Goal: Task Accomplishment & Management: Manage account settings

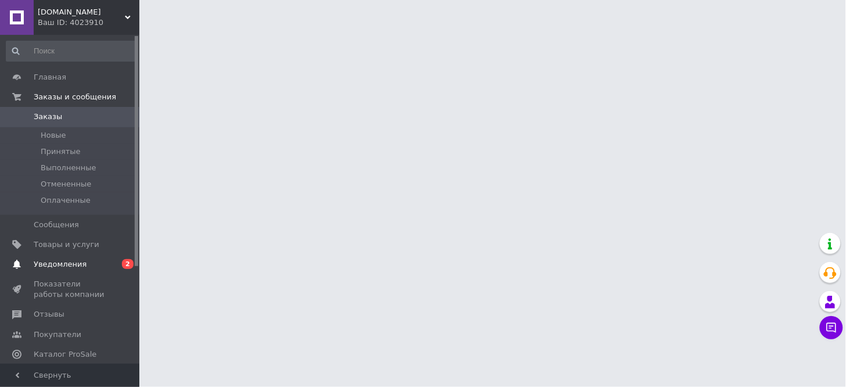
click at [35, 264] on span "Уведомления" at bounding box center [60, 264] width 53 height 10
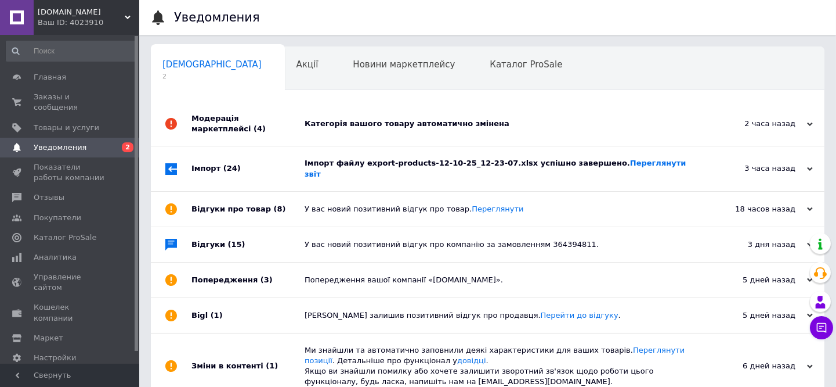
click at [489, 165] on div "Імпорт файлу export-products-12-10-25_12-23-07.xlsx успішно завершено. Переглян…" at bounding box center [501, 168] width 392 height 44
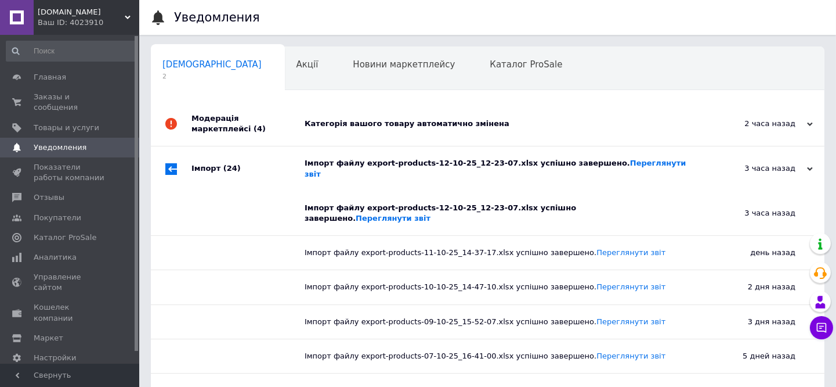
click at [431, 129] on div "Категорія вашого товару автоматично змінена" at bounding box center [501, 124] width 392 height 44
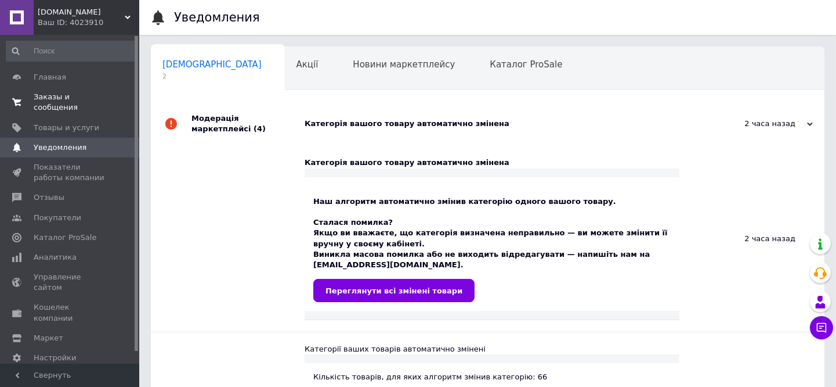
click at [67, 95] on span "Заказы и сообщения" at bounding box center [71, 102] width 74 height 21
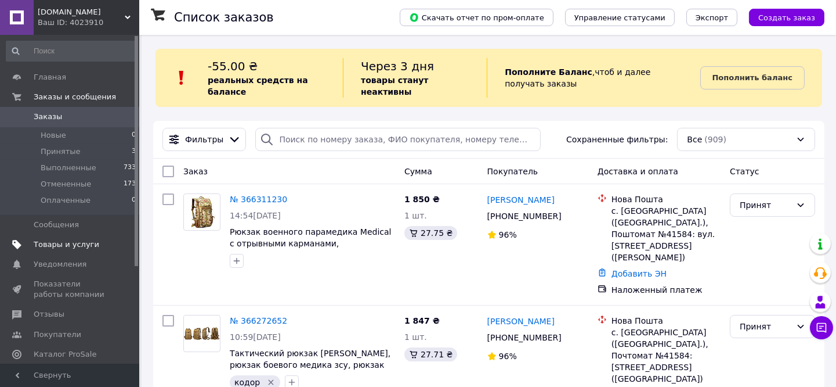
click at [64, 244] on span "Товары и услуги" at bounding box center [67, 244] width 66 height 10
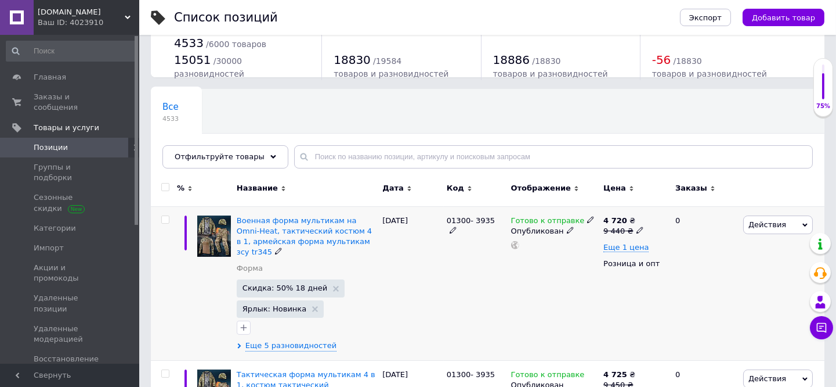
scroll to position [64, 0]
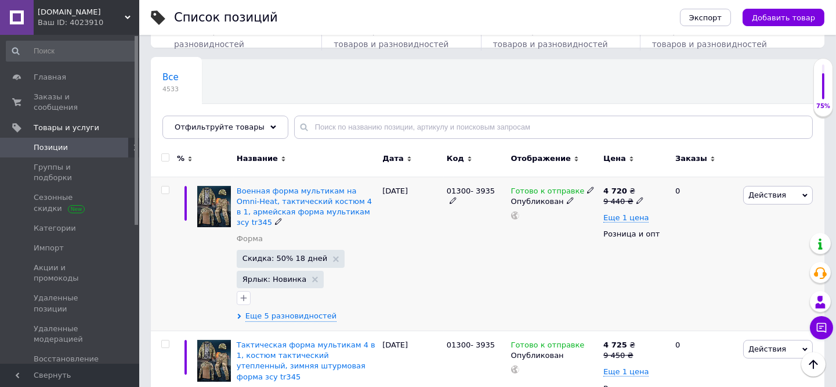
click at [165, 188] on input "checkbox" at bounding box center [165, 190] width 8 height 8
checkbox input "true"
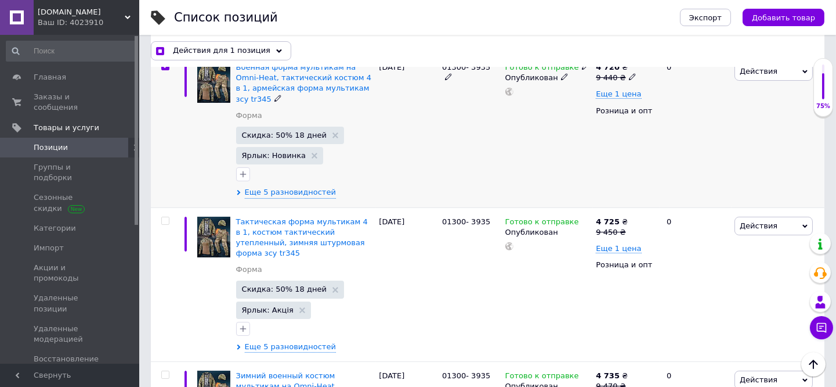
scroll to position [193, 0]
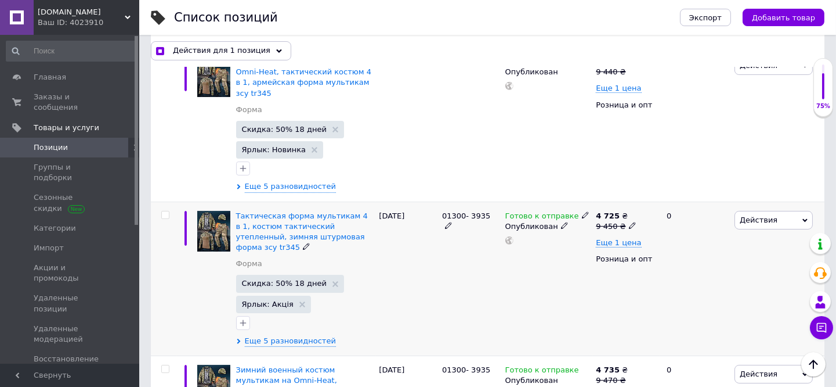
click at [164, 211] on input "checkbox" at bounding box center [165, 215] width 8 height 8
checkbox input "true"
click at [163, 365] on input "checkbox" at bounding box center [165, 369] width 8 height 8
checkbox input "true"
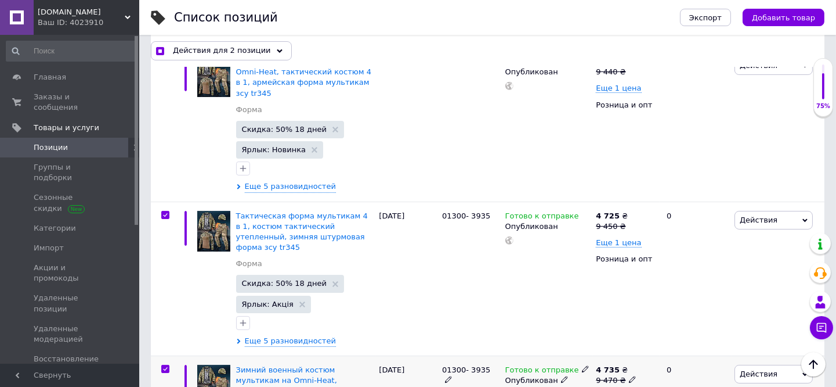
checkbox input "true"
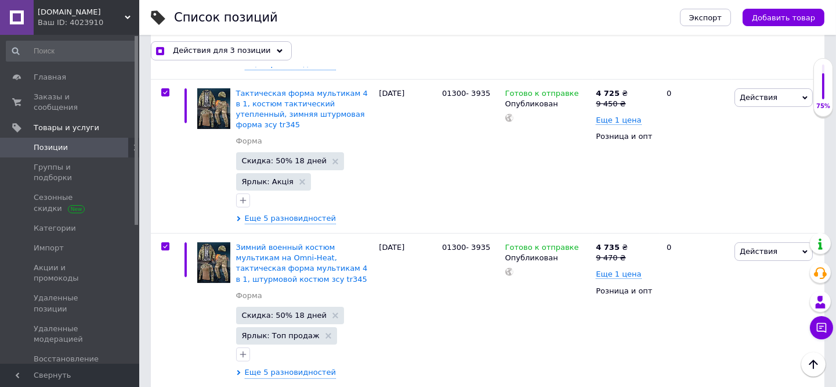
scroll to position [451, 0]
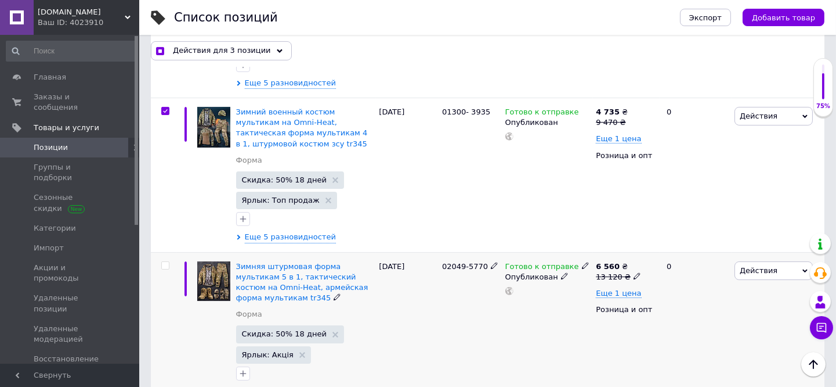
click at [161, 262] on input "checkbox" at bounding box center [165, 266] width 8 height 8
checkbox input "true"
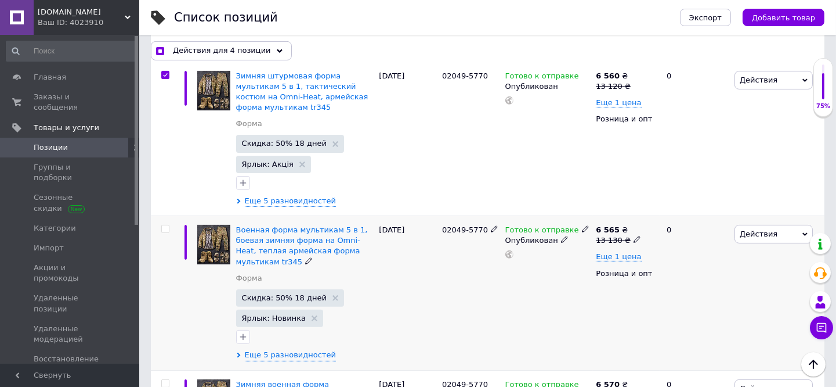
scroll to position [645, 0]
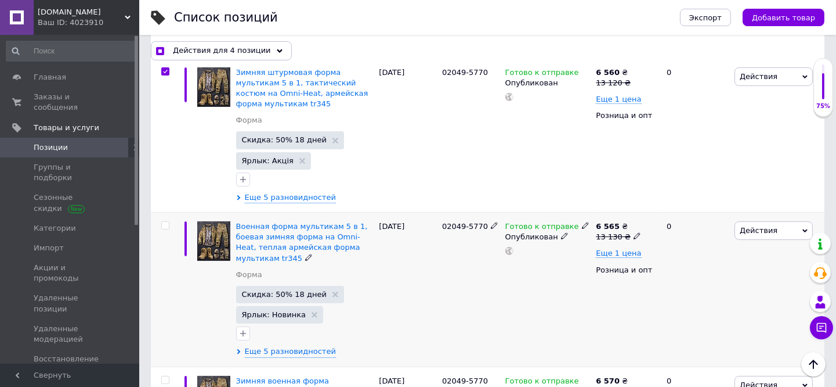
click at [165, 222] on input "checkbox" at bounding box center [165, 226] width 8 height 8
checkbox input "true"
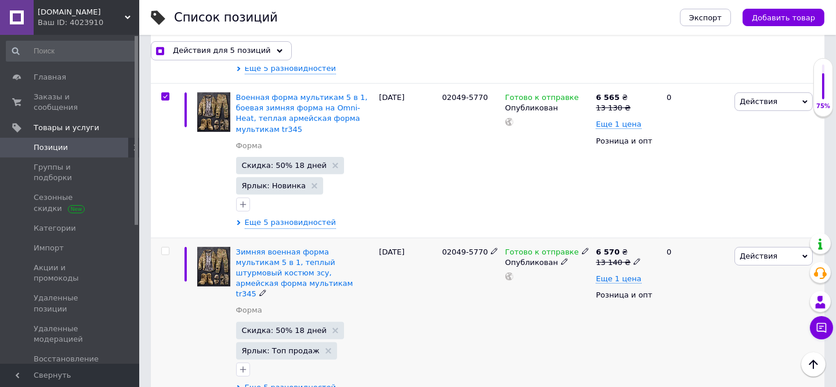
click at [164, 247] on input "checkbox" at bounding box center [165, 251] width 8 height 8
checkbox input "true"
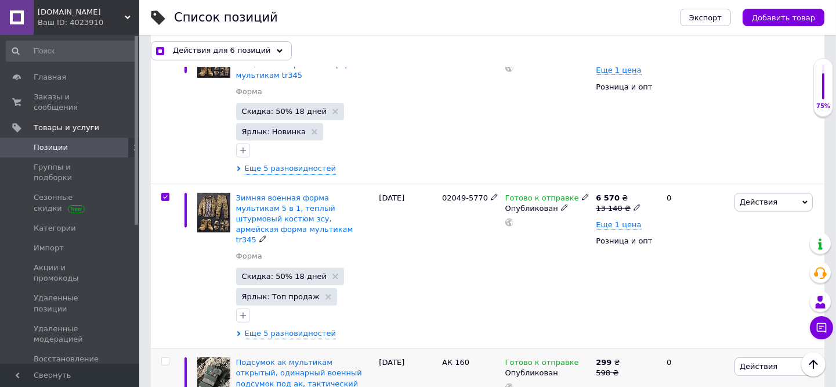
scroll to position [903, 0]
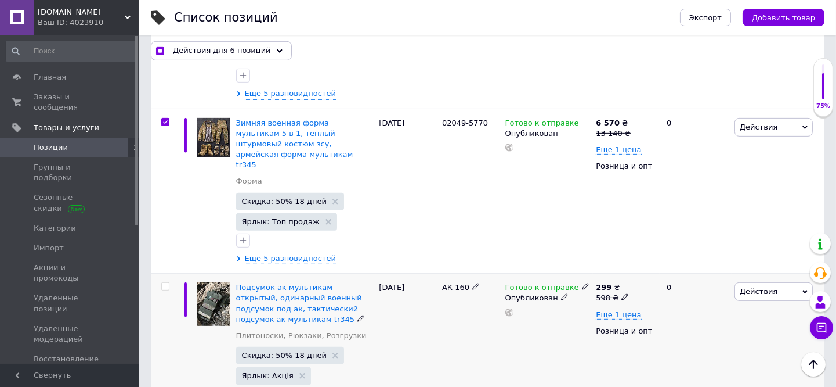
click at [164, 283] on input "checkbox" at bounding box center [165, 287] width 8 height 8
checkbox input "true"
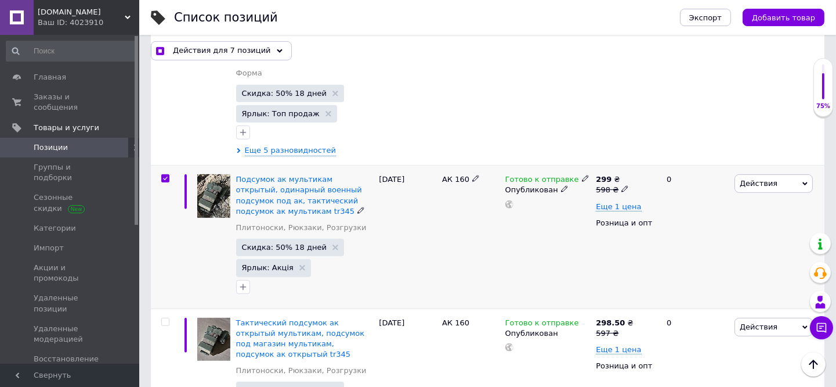
scroll to position [1032, 0]
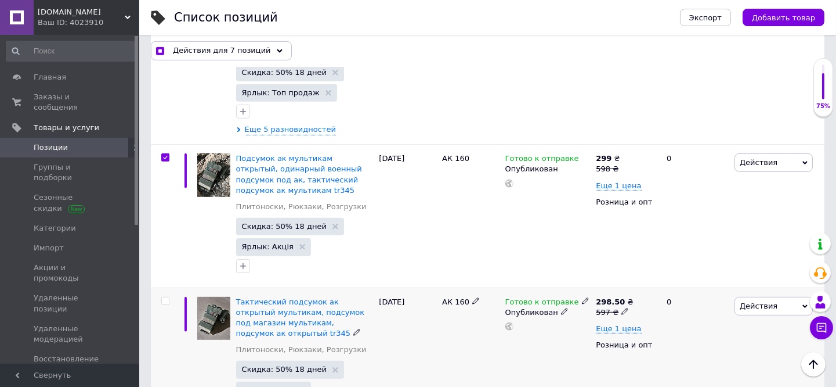
click at [165, 297] on input "checkbox" at bounding box center [165, 301] width 8 height 8
checkbox input "true"
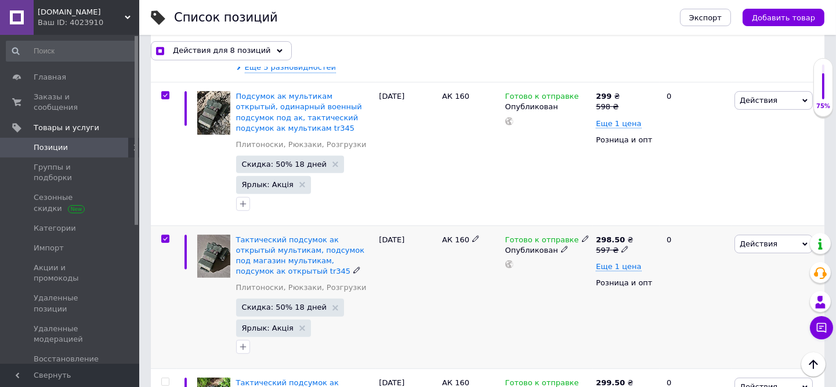
scroll to position [1161, 0]
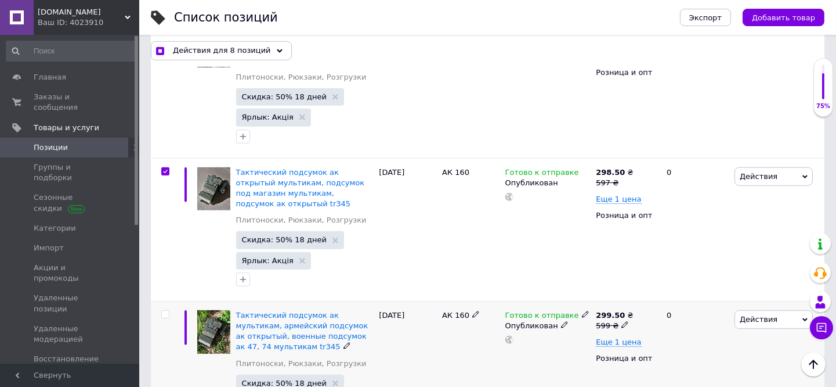
click at [164, 311] on input "checkbox" at bounding box center [165, 315] width 8 height 8
checkbox input "true"
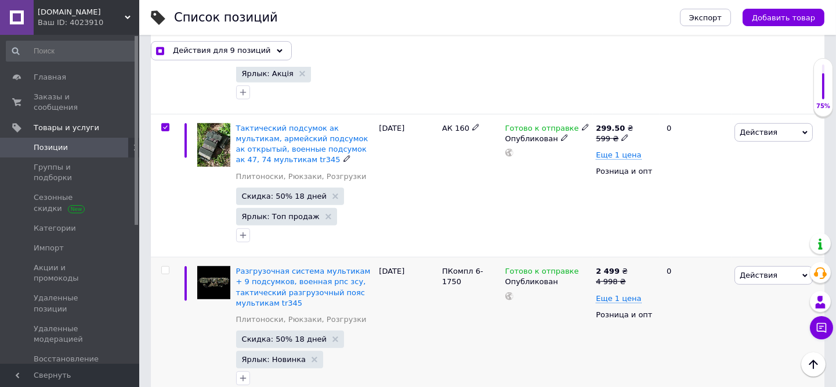
scroll to position [1354, 0]
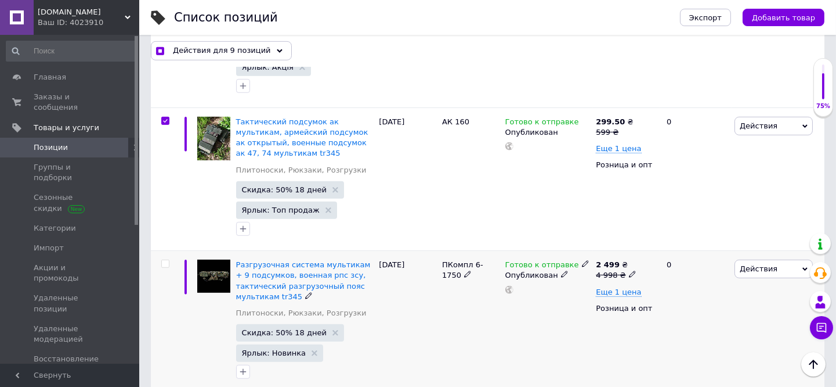
click at [164, 260] on input "checkbox" at bounding box center [165, 264] width 8 height 8
checkbox input "true"
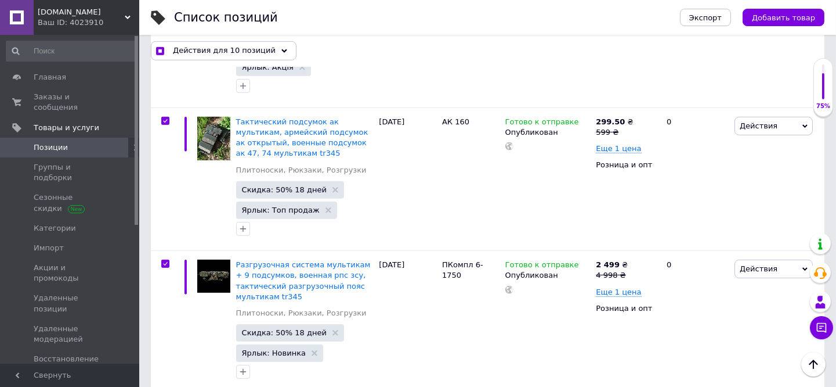
checkbox input "true"
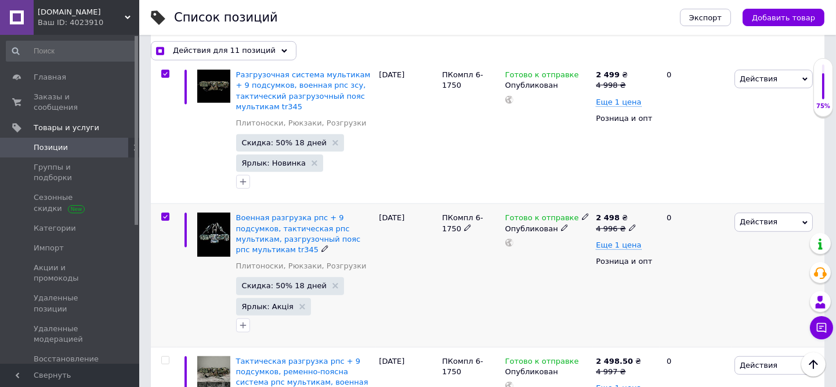
scroll to position [1548, 0]
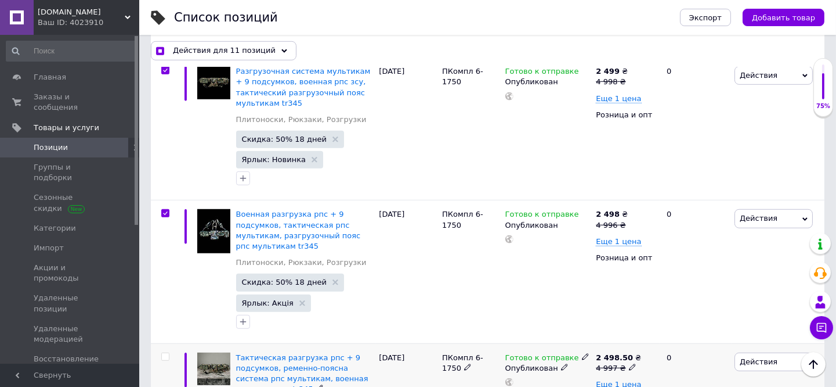
click at [167, 353] on input "checkbox" at bounding box center [165, 357] width 8 height 8
checkbox input "true"
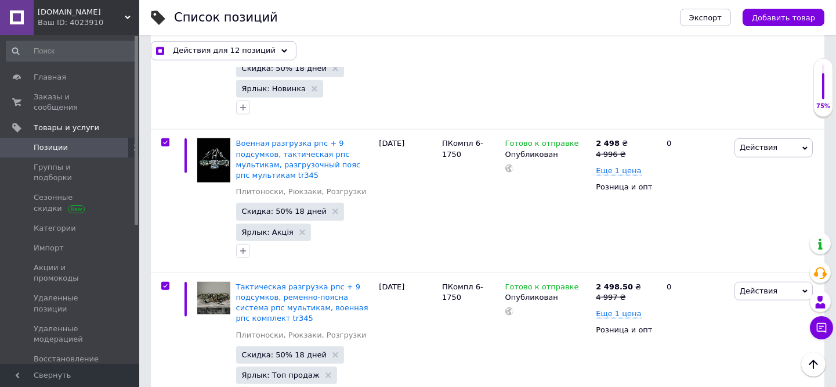
scroll to position [1806, 0]
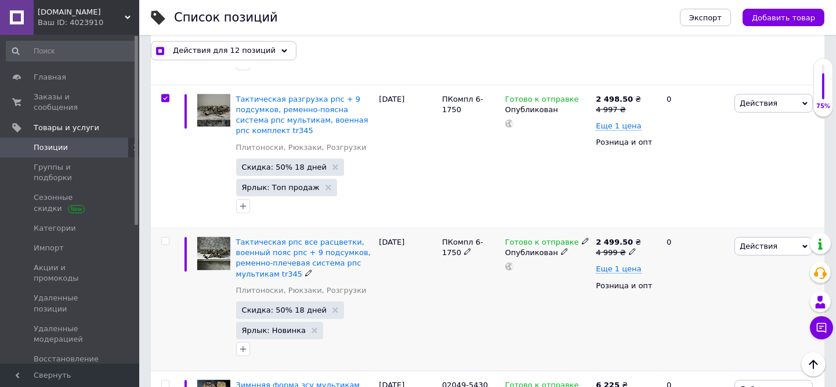
click at [166, 237] on input "checkbox" at bounding box center [165, 241] width 8 height 8
checkbox input "true"
click at [164, 380] on input "checkbox" at bounding box center [165, 384] width 8 height 8
checkbox input "true"
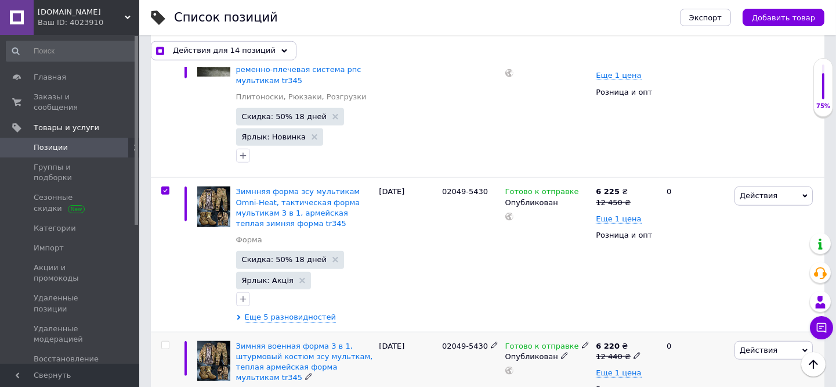
checkbox input "true"
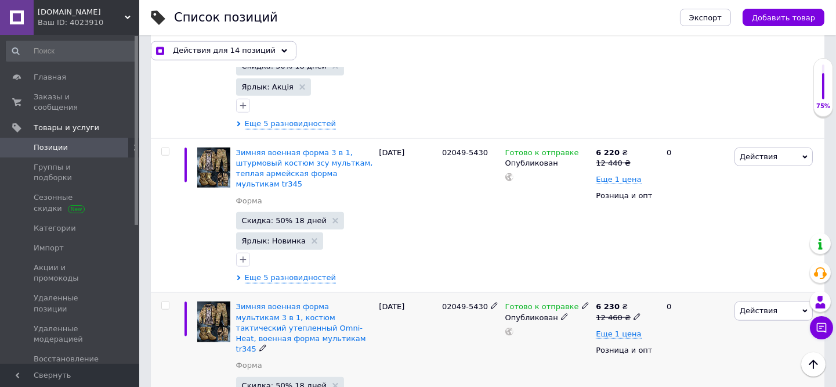
click at [161, 302] on input "checkbox" at bounding box center [165, 306] width 8 height 8
checkbox input "true"
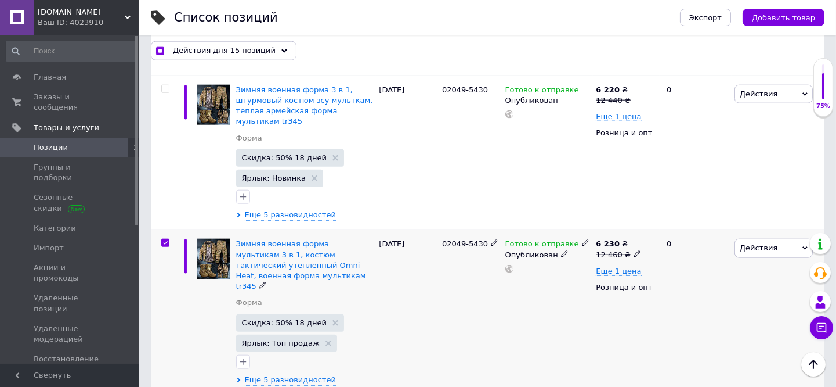
scroll to position [2322, 0]
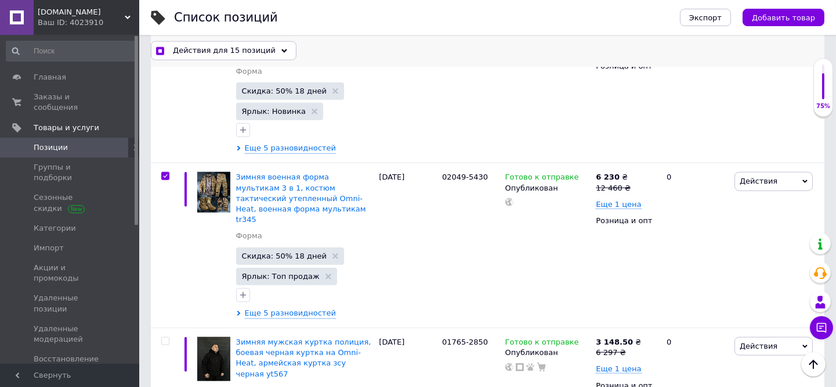
click at [217, 48] on span "Действия для 15 позиций" at bounding box center [224, 50] width 103 height 10
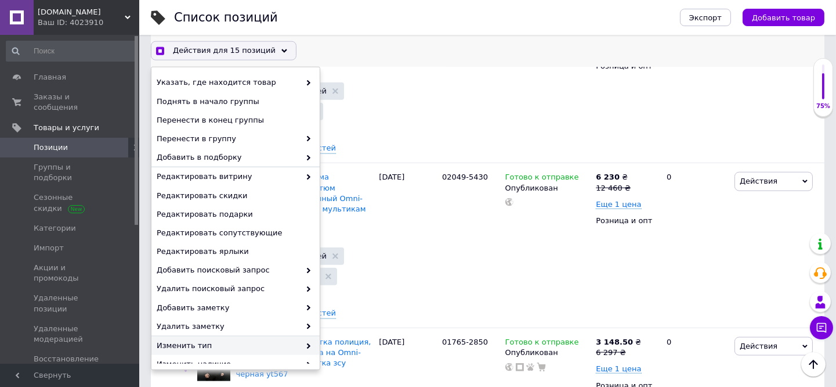
scroll to position [123, 0]
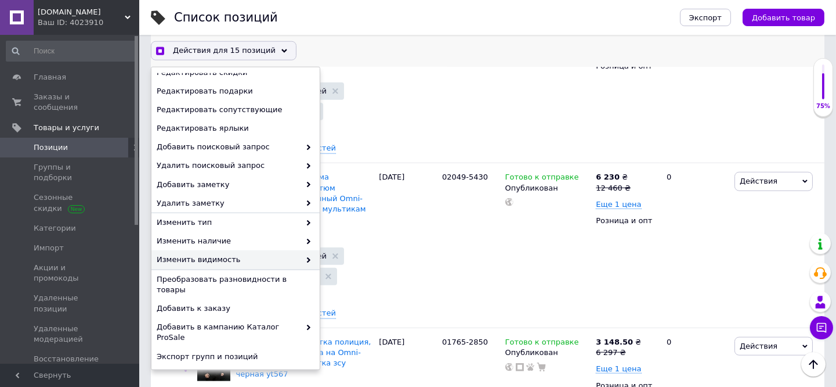
click at [218, 258] on span "Изменить видимость" at bounding box center [228, 259] width 143 height 10
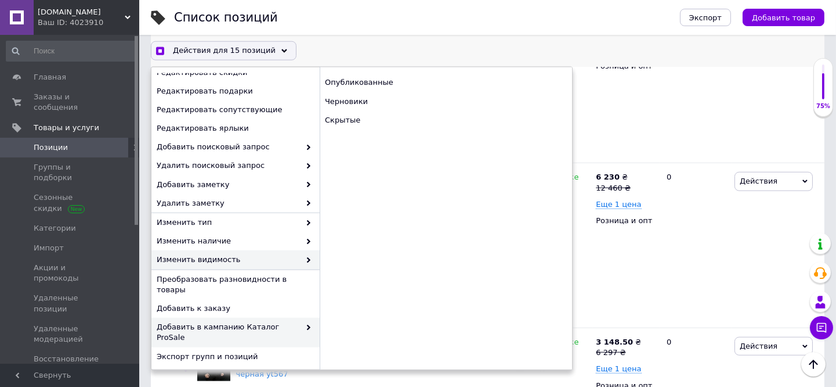
click at [262, 322] on span "Добавить в кампанию Каталог ProSale" at bounding box center [228, 332] width 143 height 21
checkbox input "true"
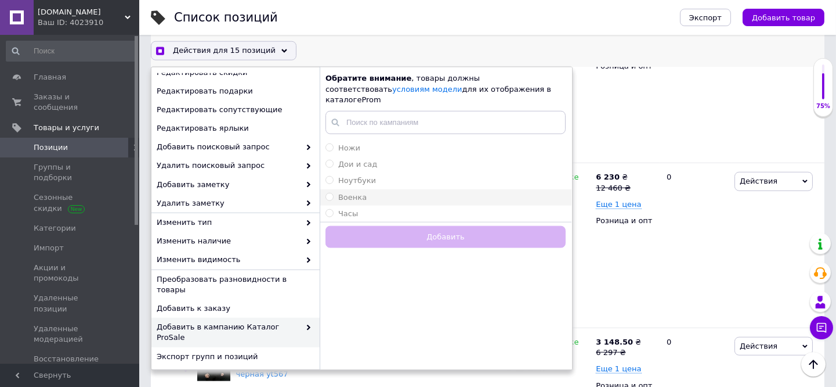
click at [367, 192] on div "Военка" at bounding box center [446, 197] width 240 height 10
radio input "true"
checkbox input "true"
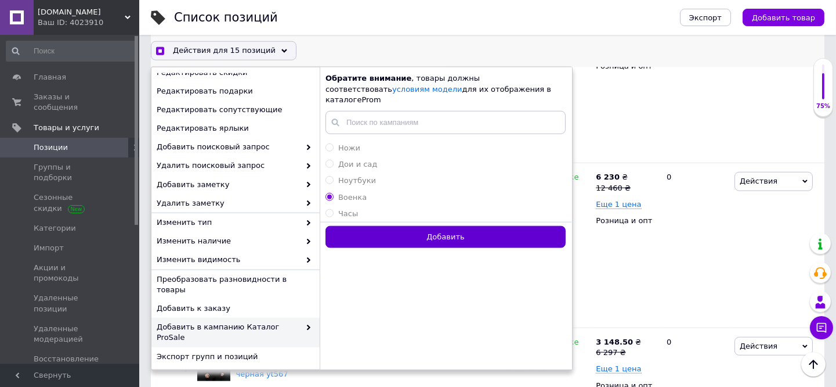
click at [366, 226] on button "Добавить" at bounding box center [446, 237] width 240 height 23
radio input "false"
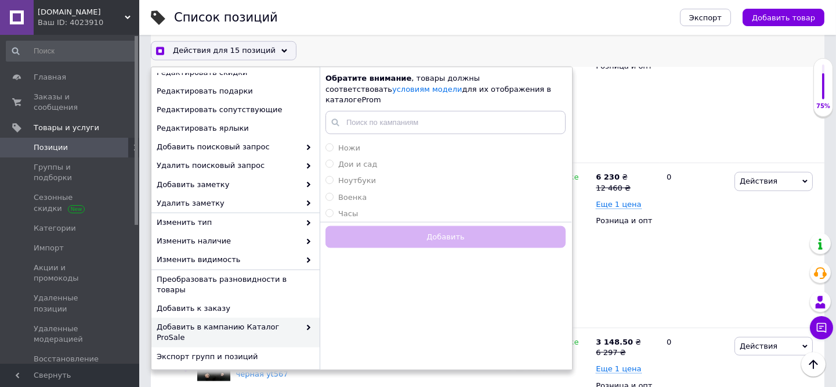
checkbox input "true"
checkbox input "false"
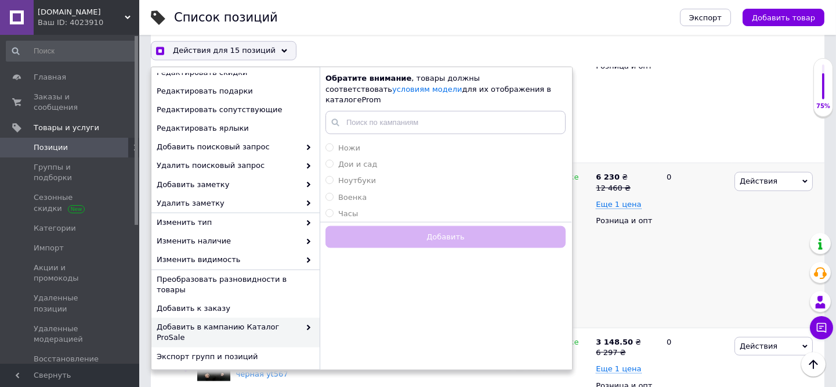
checkbox input "false"
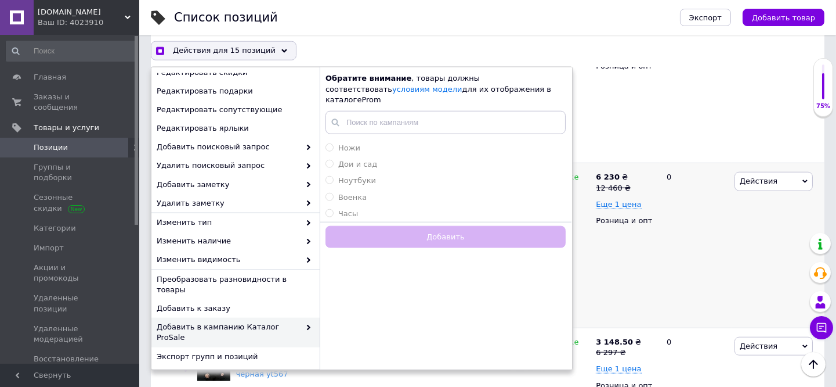
checkbox input "false"
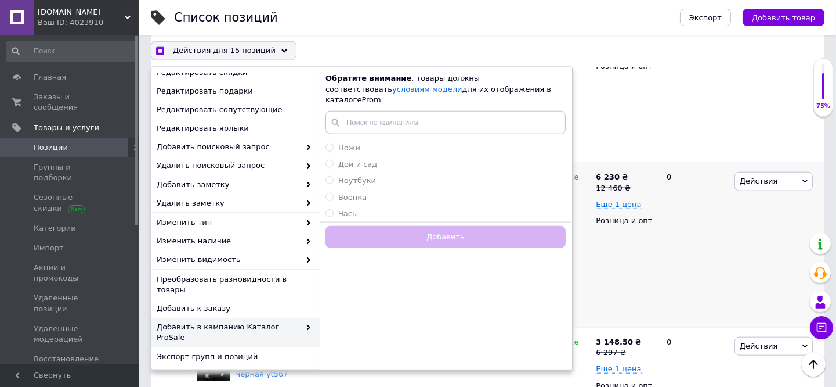
checkbox input "false"
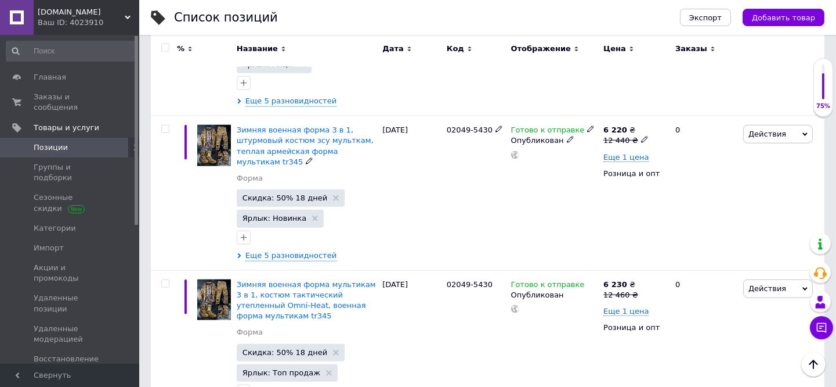
scroll to position [2097, 0]
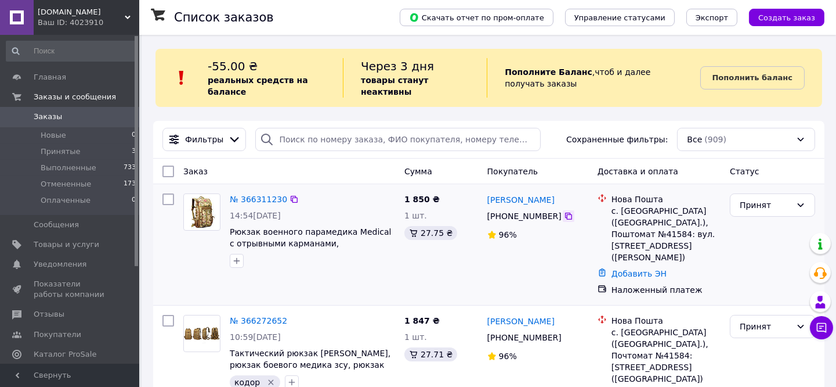
click at [564, 211] on icon at bounding box center [568, 215] width 9 height 9
click at [64, 152] on span "Принятые" at bounding box center [61, 151] width 40 height 10
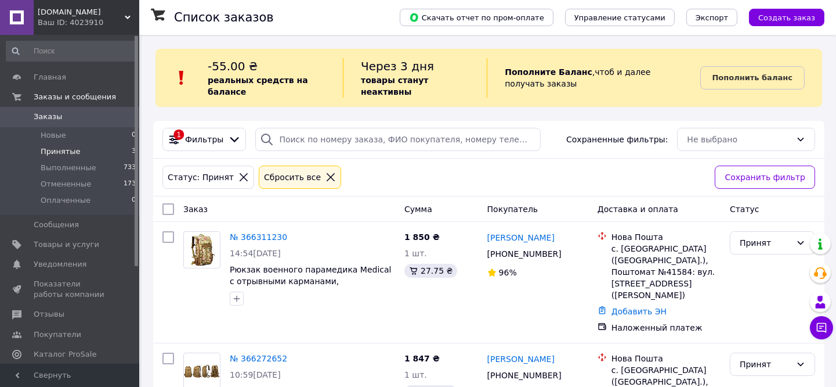
click at [51, 153] on span "Принятые" at bounding box center [61, 151] width 40 height 10
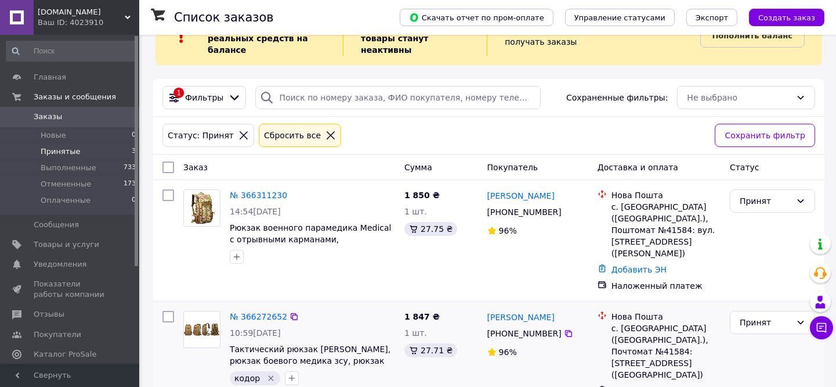
scroll to position [64, 0]
